Goal: Book appointment/travel/reservation

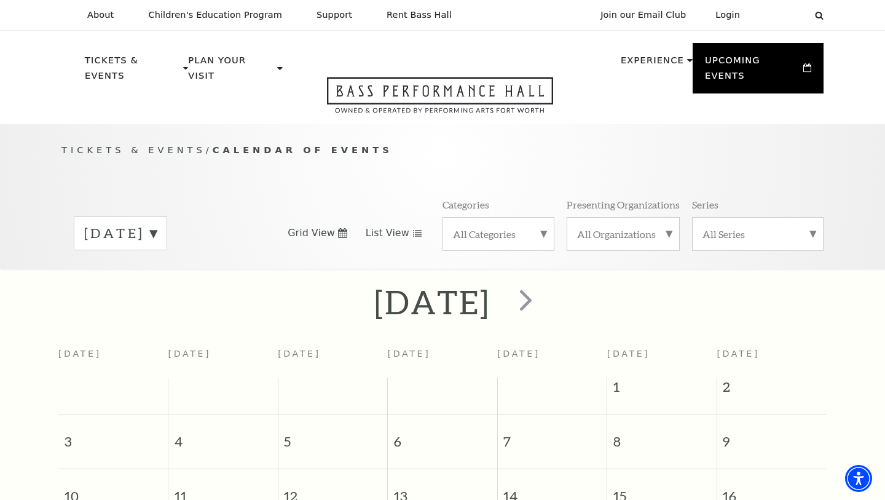
click at [383, 226] on span "List View" at bounding box center [388, 233] width 44 height 14
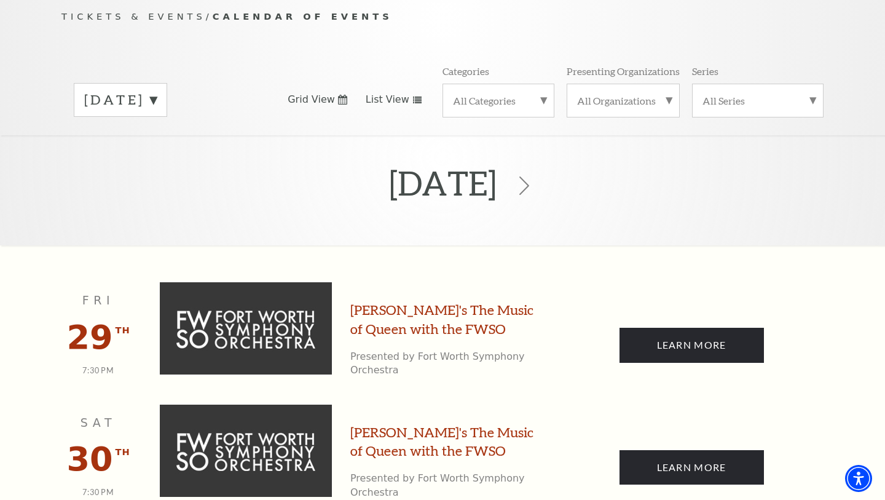
scroll to position [132, 0]
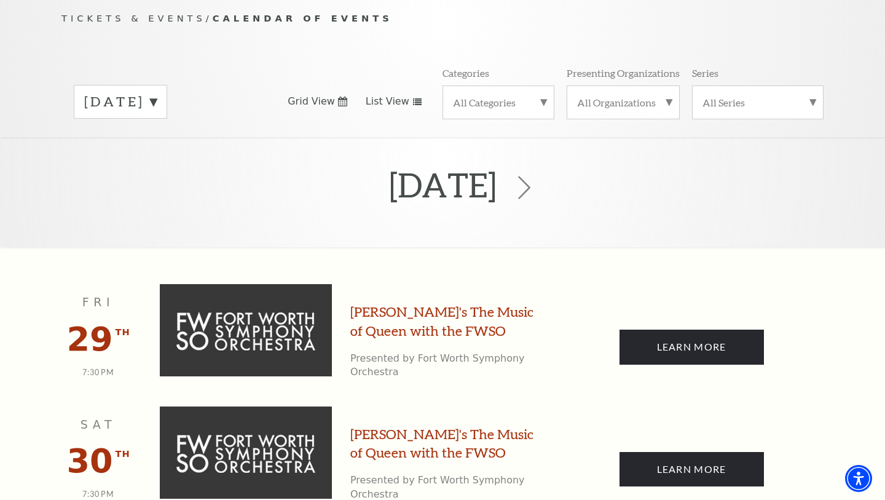
click at [536, 176] on icon at bounding box center [524, 187] width 23 height 23
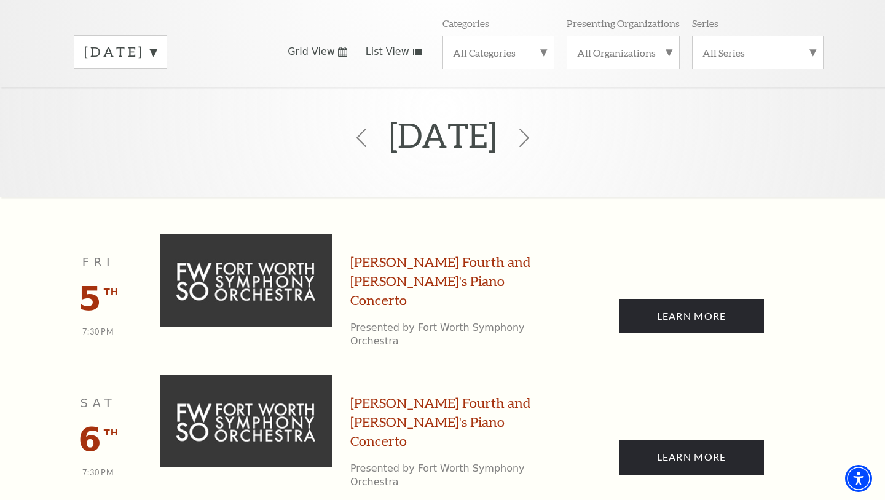
scroll to position [176, 0]
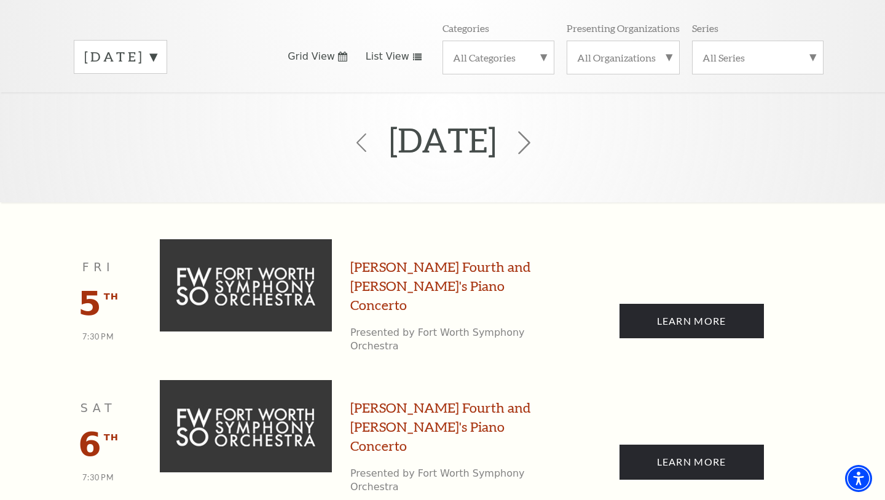
click at [536, 131] on icon at bounding box center [524, 142] width 23 height 23
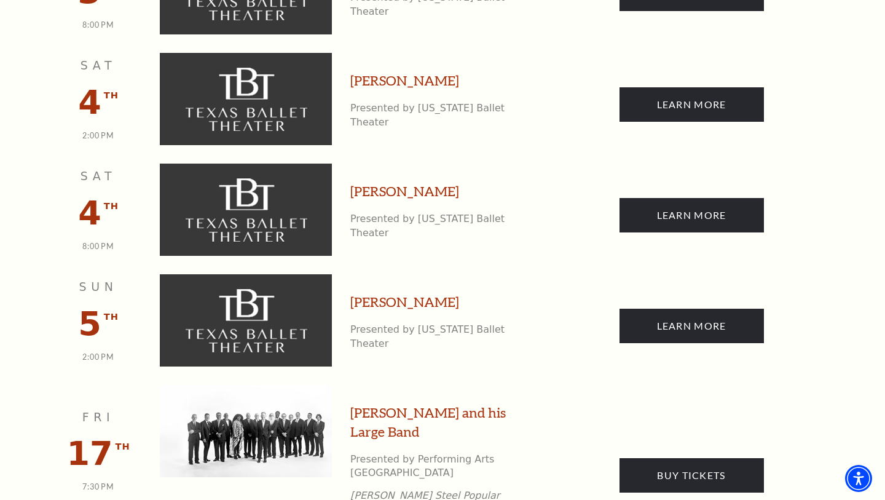
scroll to position [697, 0]
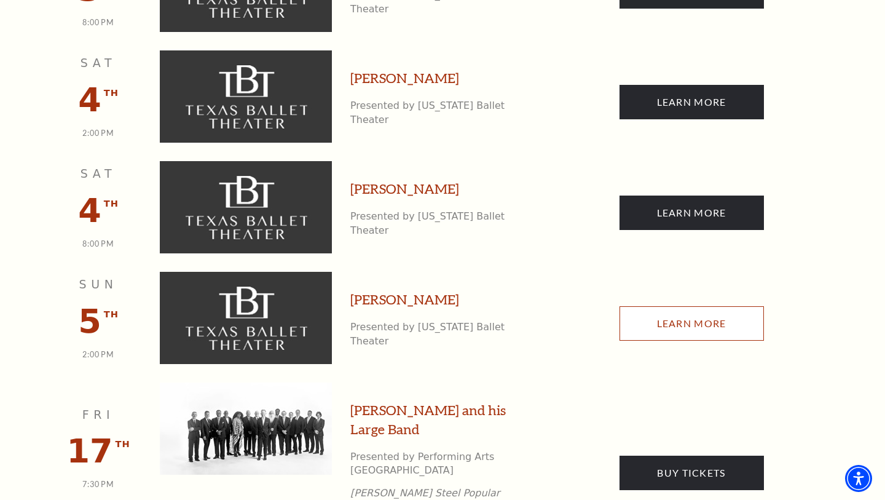
click at [655, 306] on link "Learn More" at bounding box center [692, 323] width 144 height 34
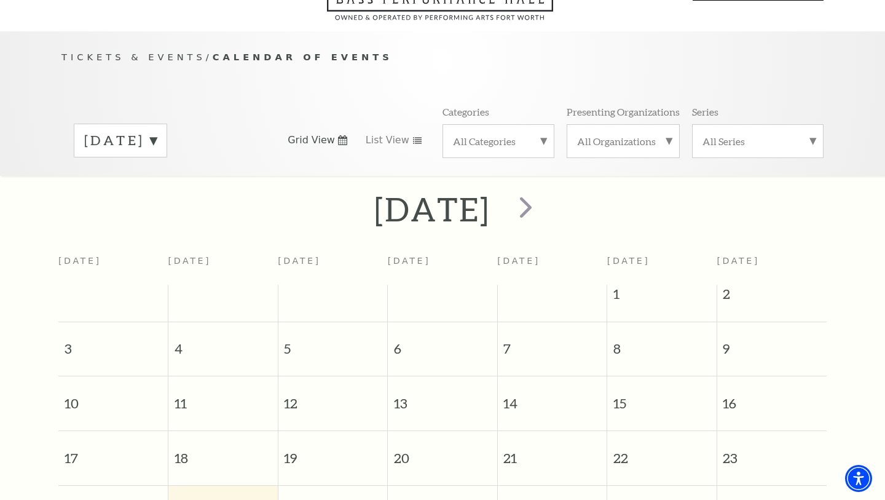
scroll to position [68, 0]
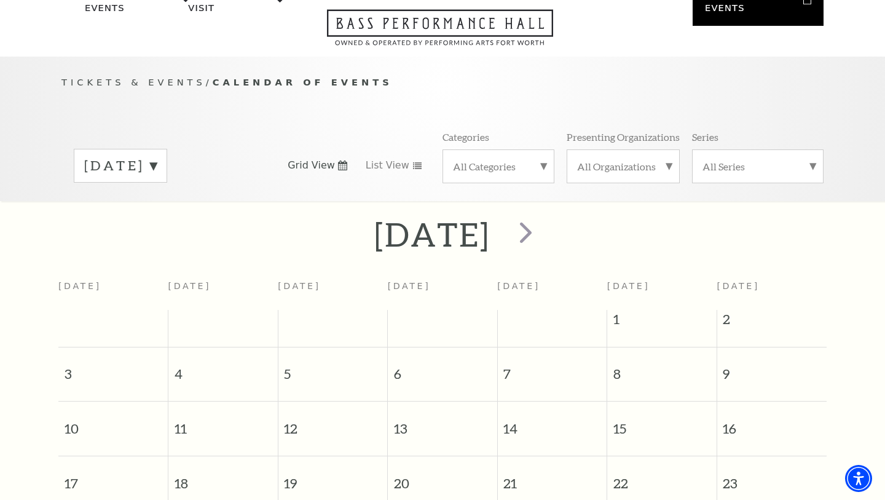
click at [157, 156] on label "[DATE]" at bounding box center [120, 165] width 73 height 19
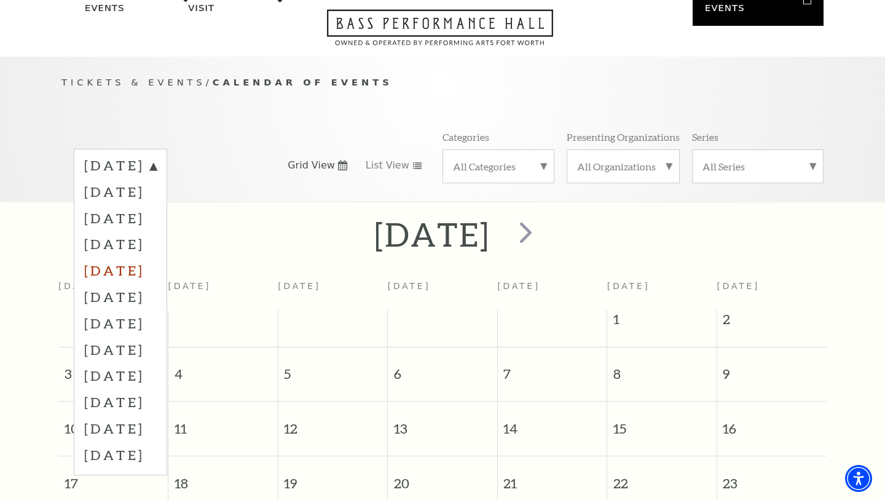
click at [157, 257] on label "December 2025" at bounding box center [120, 270] width 73 height 26
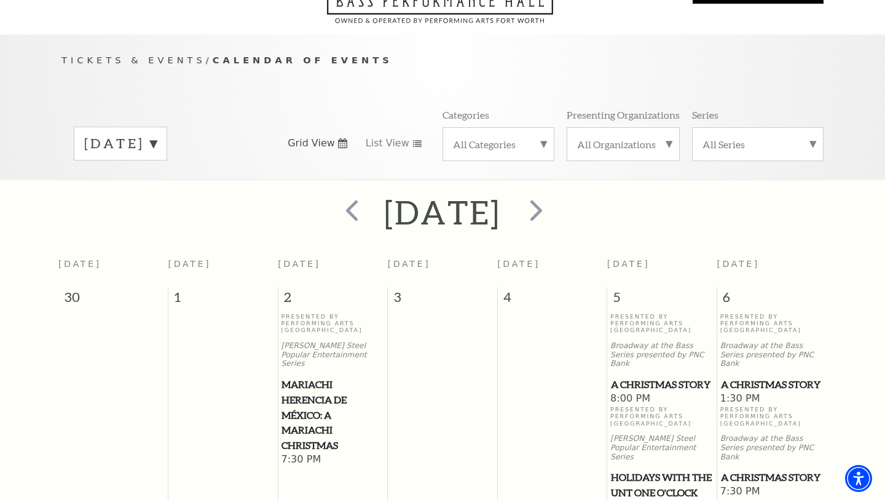
scroll to position [109, 0]
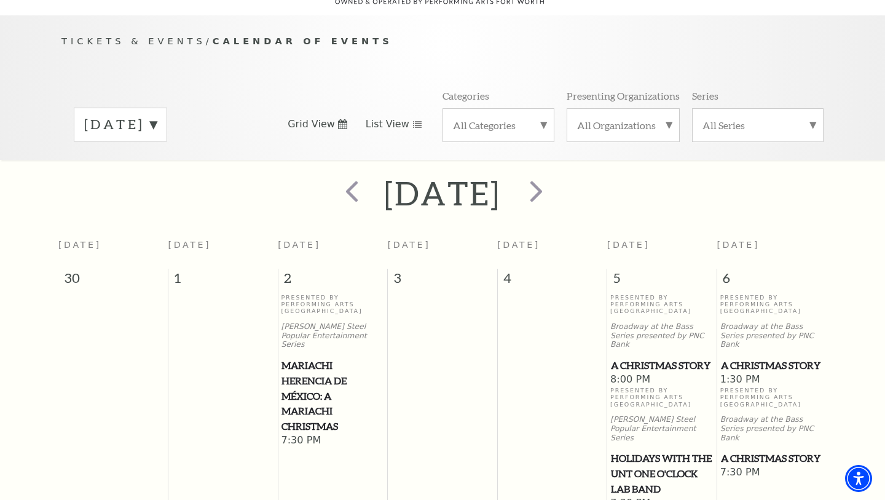
click at [374, 117] on span "List View" at bounding box center [388, 124] width 44 height 14
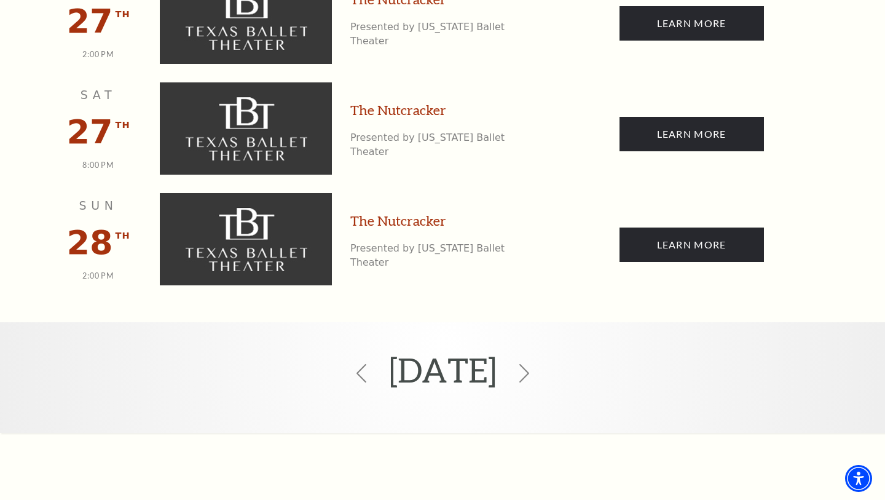
scroll to position [3352, 0]
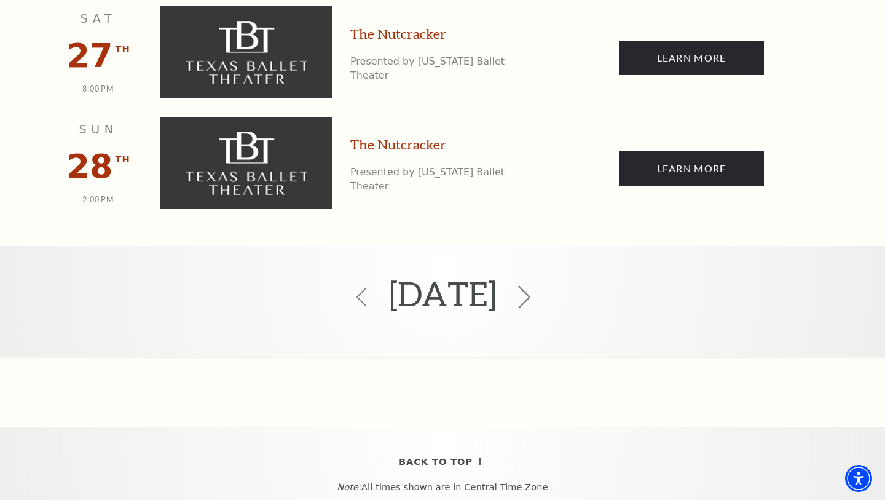
click at [536, 285] on icon at bounding box center [524, 296] width 23 height 23
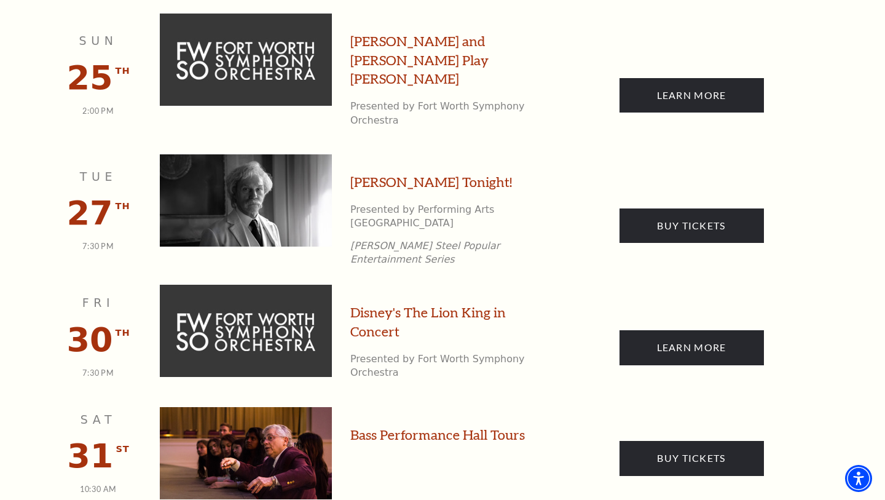
scroll to position [1381, 0]
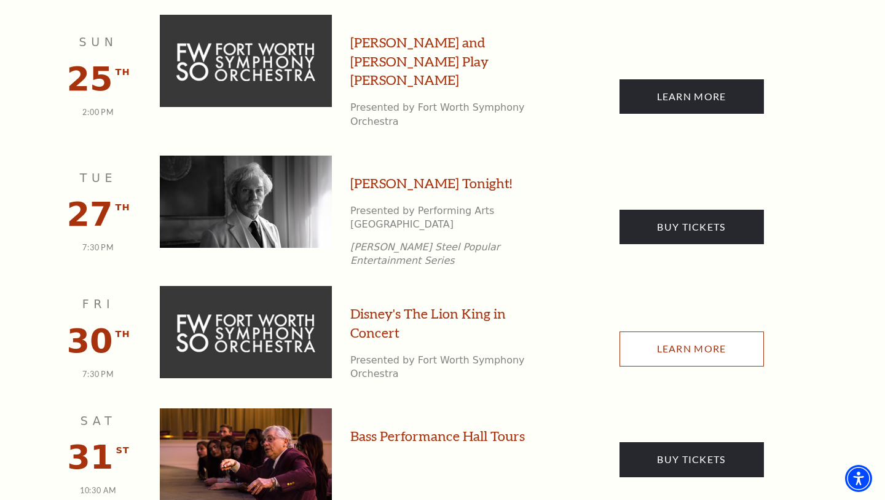
click at [663, 331] on link "Learn More" at bounding box center [692, 348] width 144 height 34
